Goal: Information Seeking & Learning: Learn about a topic

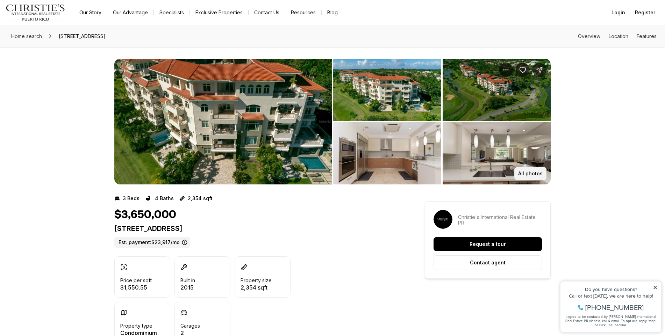
click at [527, 174] on p "All photos" at bounding box center [530, 174] width 24 height 6
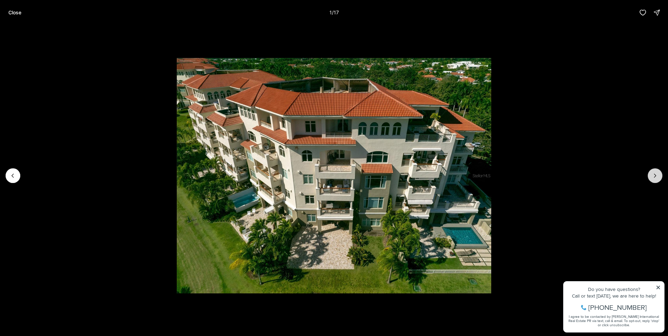
click at [657, 176] on icon "Next slide" at bounding box center [655, 175] width 7 height 7
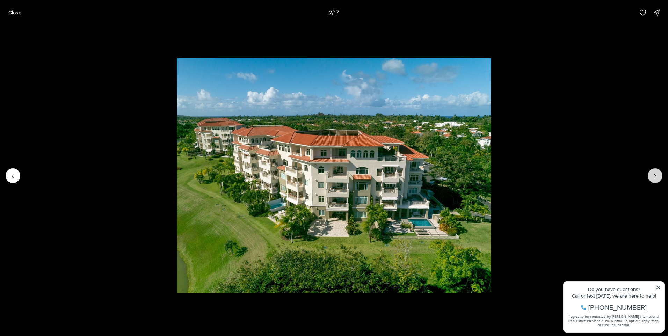
click at [657, 176] on icon "Next slide" at bounding box center [655, 175] width 7 height 7
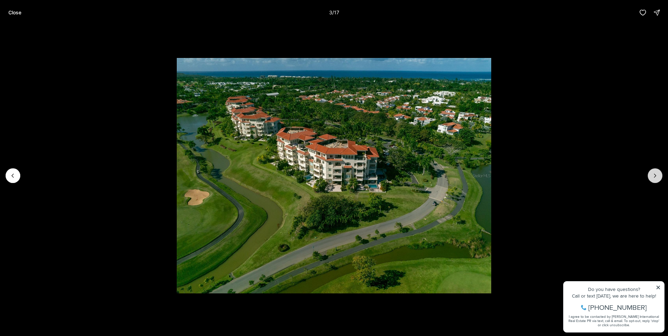
click at [657, 176] on icon "Next slide" at bounding box center [655, 175] width 7 height 7
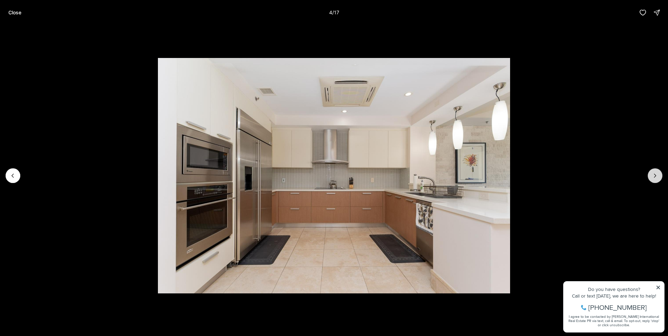
click at [657, 176] on icon "Next slide" at bounding box center [655, 175] width 7 height 7
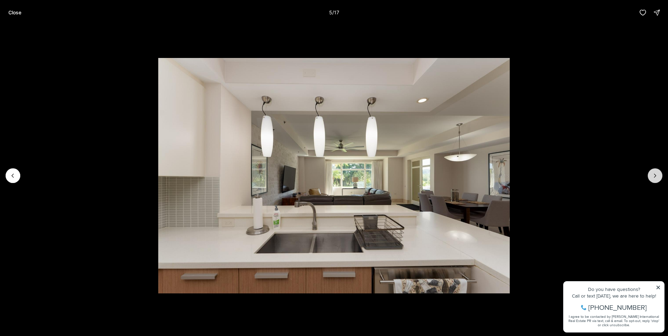
click at [657, 176] on icon "Next slide" at bounding box center [655, 175] width 7 height 7
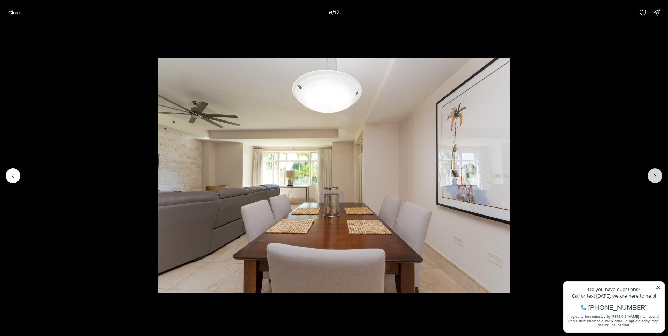
click at [657, 176] on icon "Next slide" at bounding box center [655, 175] width 7 height 7
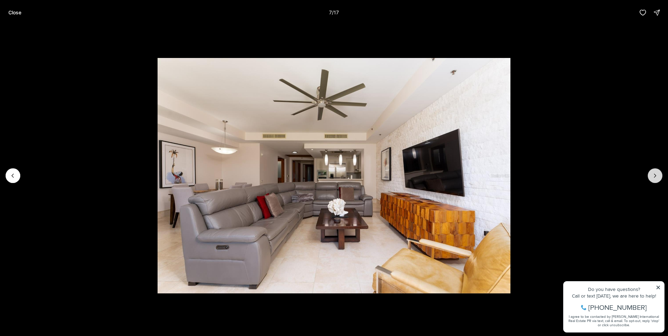
click at [657, 176] on icon "Next slide" at bounding box center [655, 175] width 7 height 7
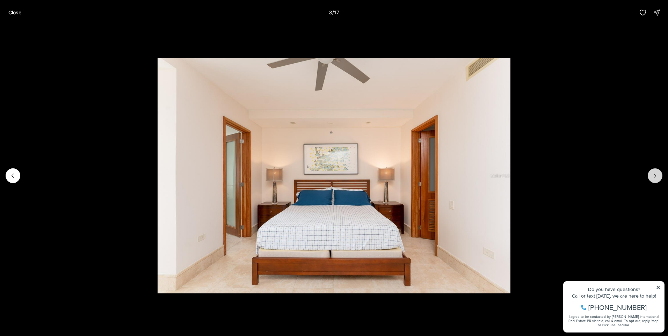
click at [657, 176] on icon "Next slide" at bounding box center [655, 175] width 7 height 7
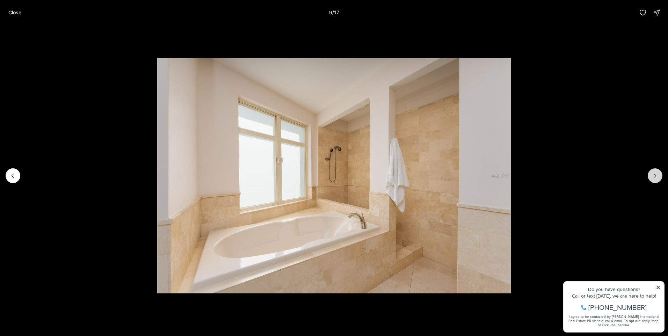
click at [657, 176] on icon "Next slide" at bounding box center [655, 175] width 7 height 7
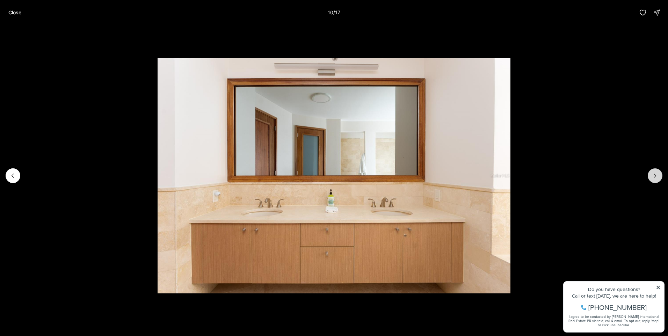
click at [657, 176] on icon "Next slide" at bounding box center [655, 175] width 7 height 7
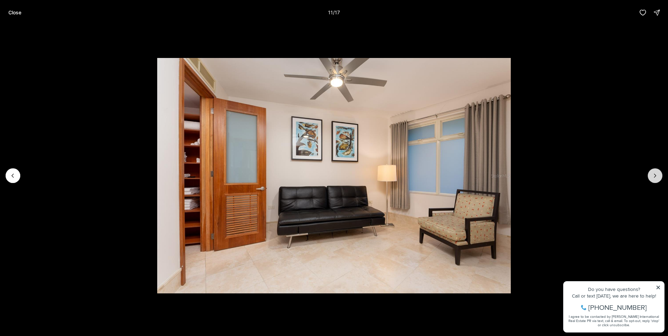
click at [657, 176] on icon "Next slide" at bounding box center [655, 175] width 7 height 7
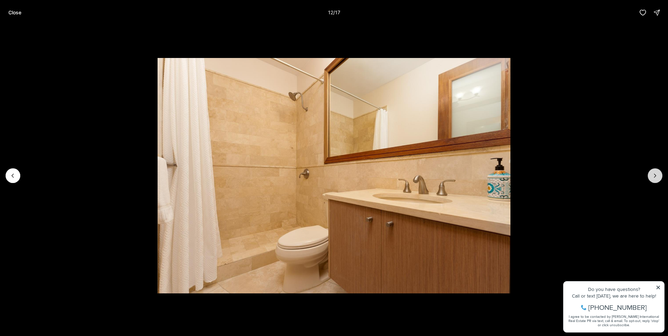
click at [657, 176] on icon "Next slide" at bounding box center [655, 175] width 7 height 7
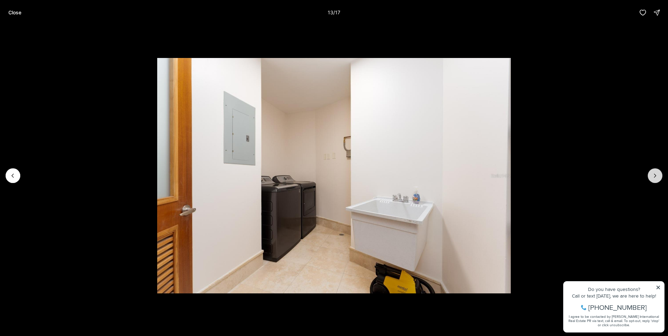
click at [657, 176] on icon "Next slide" at bounding box center [655, 175] width 7 height 7
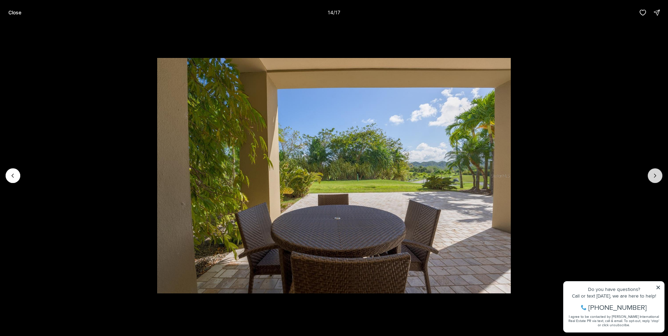
click at [657, 176] on icon "Next slide" at bounding box center [655, 175] width 7 height 7
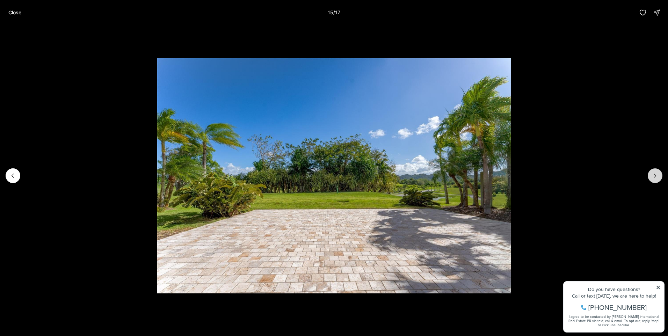
click at [657, 176] on icon "Next slide" at bounding box center [655, 175] width 7 height 7
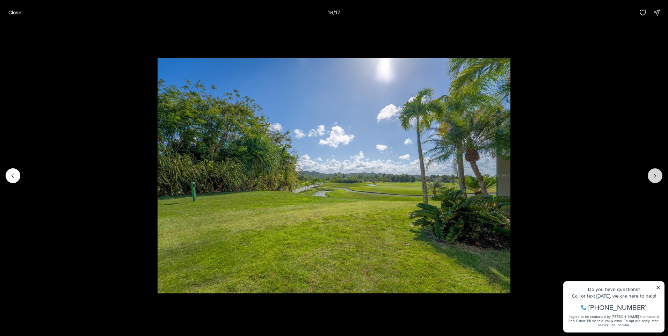
click at [657, 176] on icon "Next slide" at bounding box center [655, 175] width 7 height 7
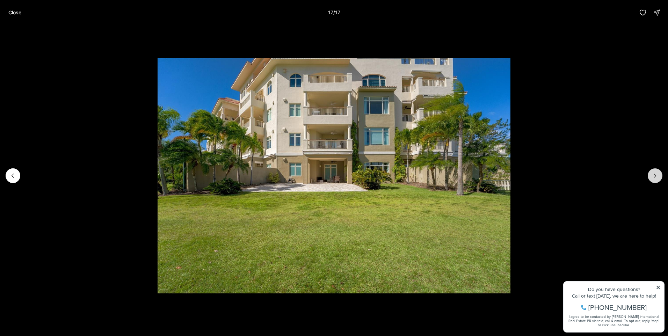
click at [657, 176] on div at bounding box center [655, 175] width 15 height 15
